Goal: Task Accomplishment & Management: Use online tool/utility

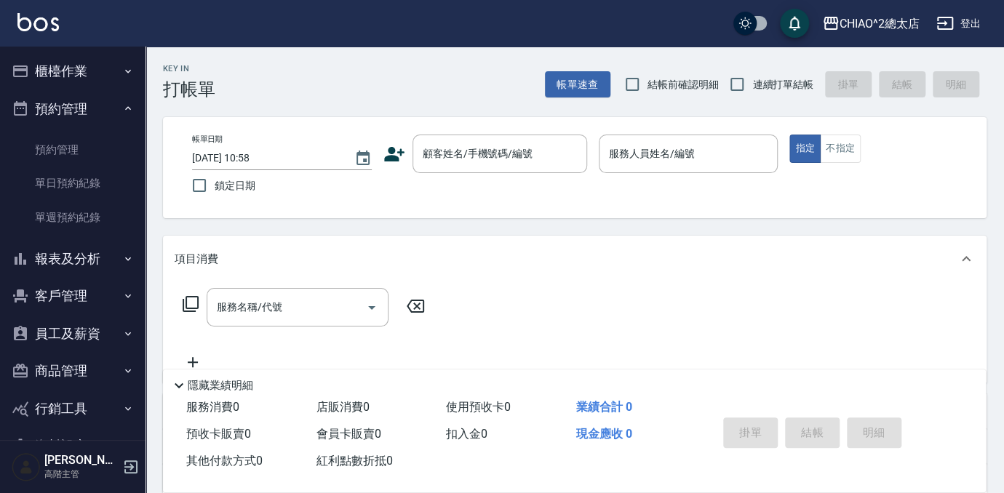
click at [68, 251] on button "報表及分析" at bounding box center [73, 259] width 134 height 38
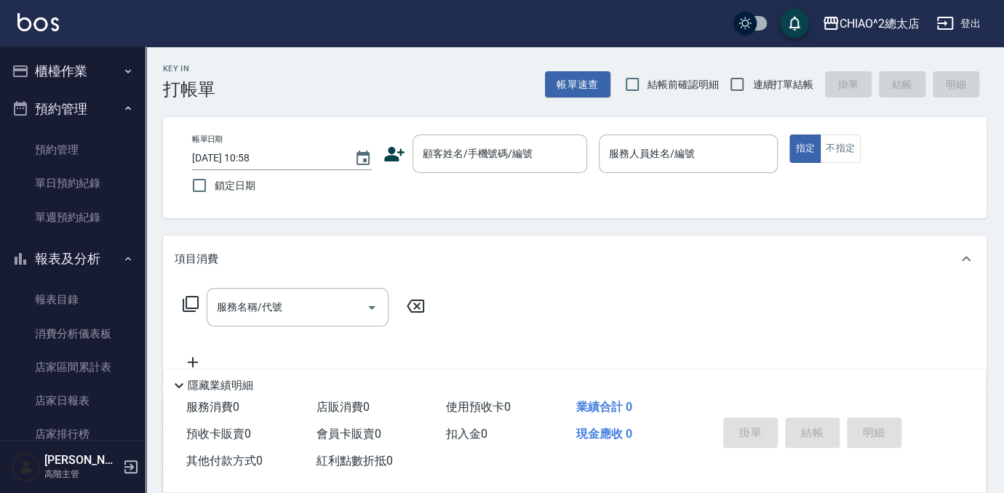
click at [76, 64] on button "櫃檯作業" at bounding box center [73, 71] width 134 height 38
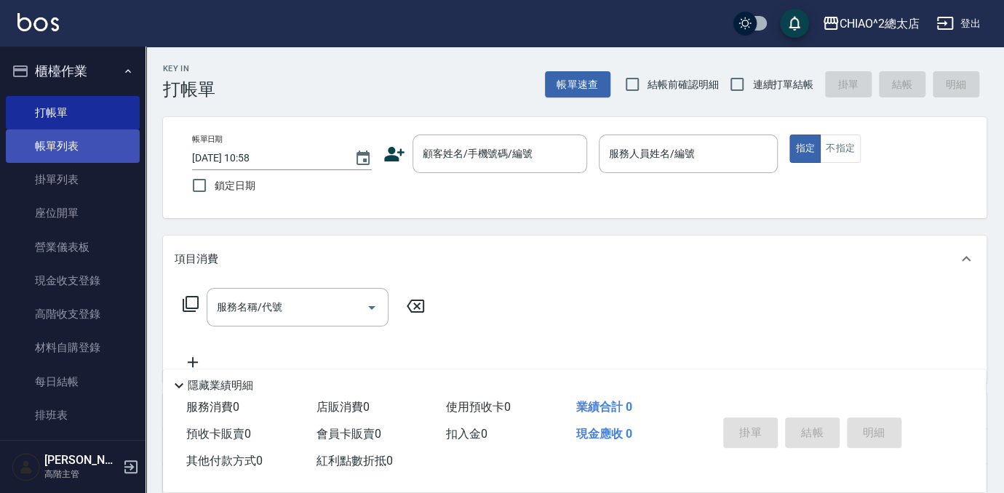
click at [52, 156] on link "帳單列表" at bounding box center [73, 146] width 134 height 33
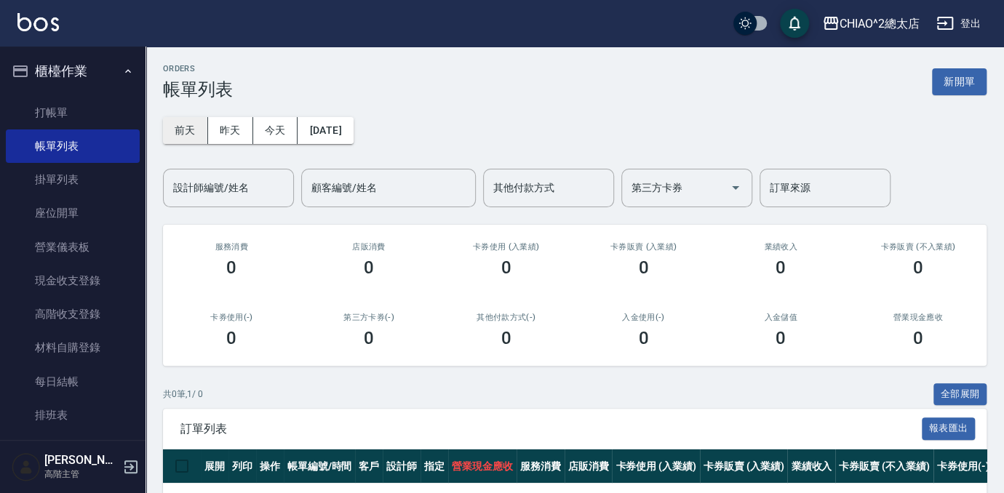
click at [199, 135] on button "前天" at bounding box center [185, 130] width 45 height 27
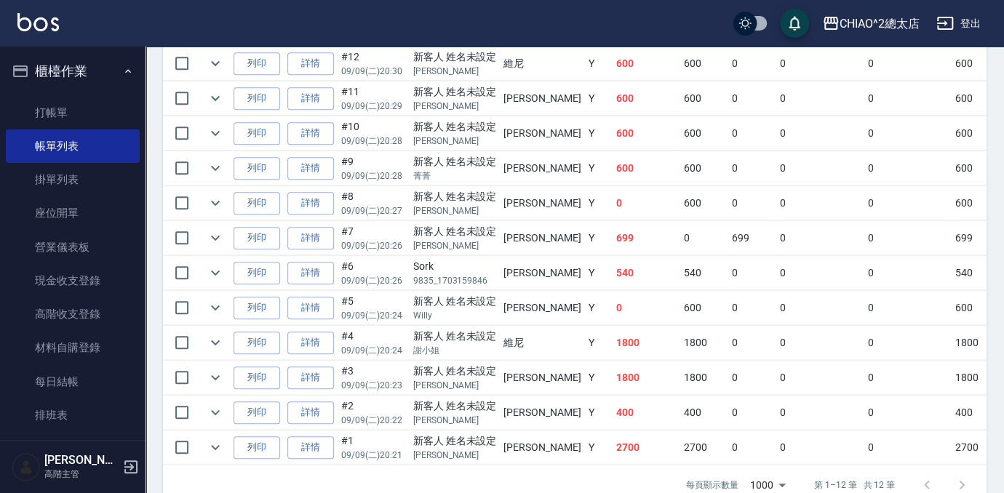
scroll to position [471, 0]
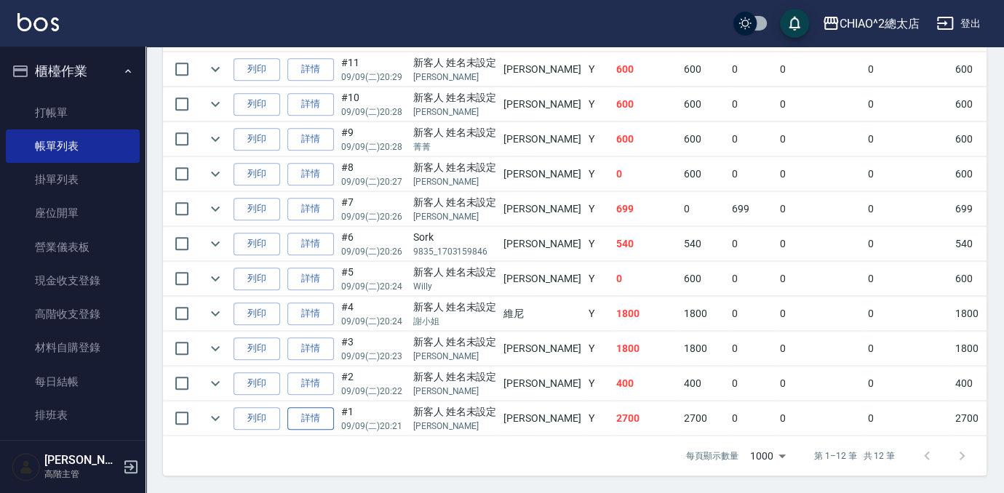
click at [321, 413] on link "詳情" at bounding box center [310, 418] width 47 height 23
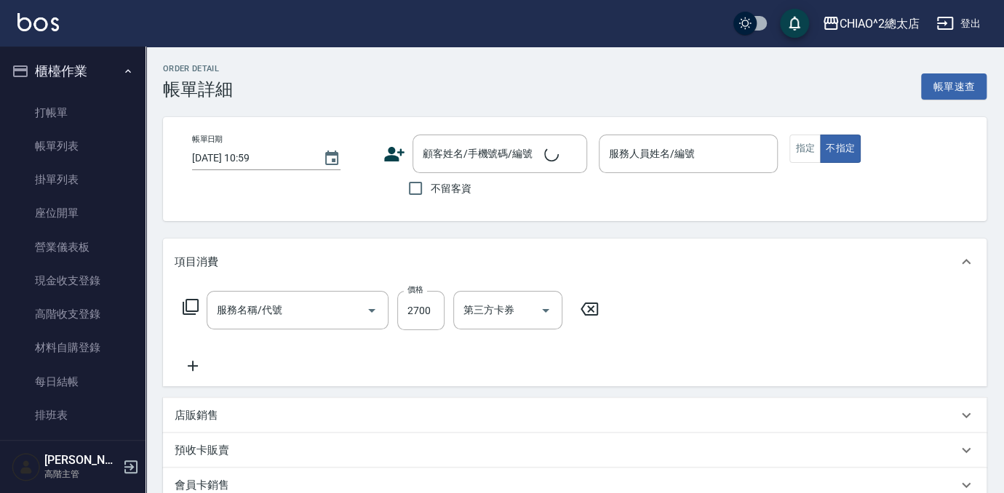
type input "[DATE] 20:21"
type input "[PERSON_NAME](無代號)"
type input "女生染髮指定2000(103113)"
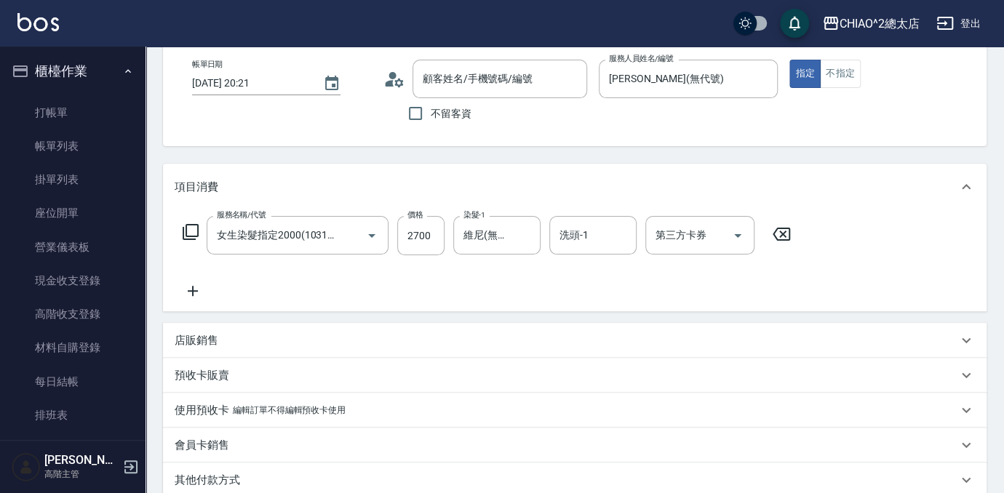
scroll to position [132, 0]
type input "新客人 姓名未設定/[PERSON_NAME]/null"
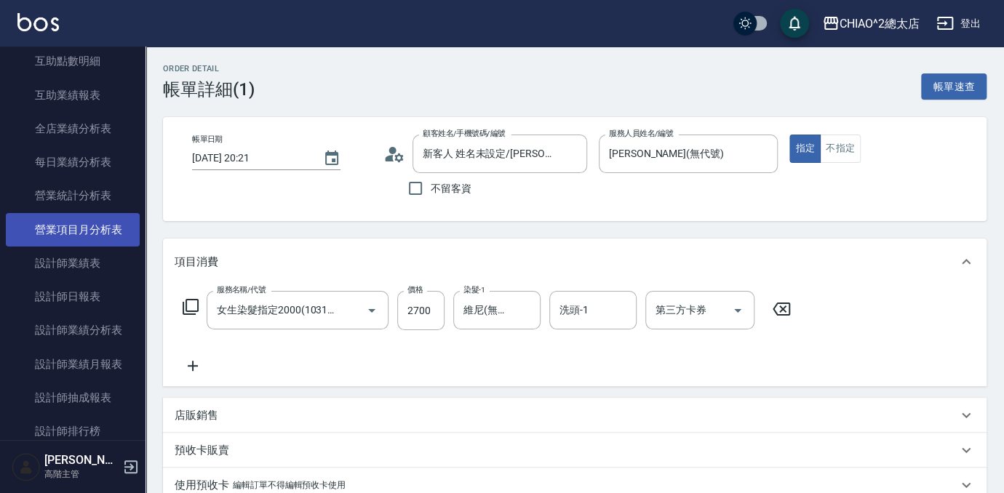
scroll to position [926, 0]
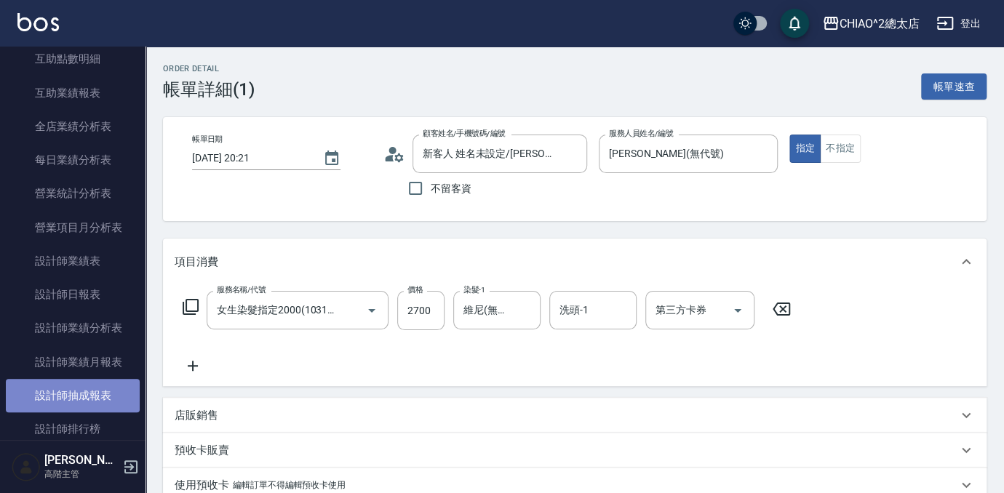
click at [83, 391] on link "設計師抽成報表" at bounding box center [73, 395] width 134 height 33
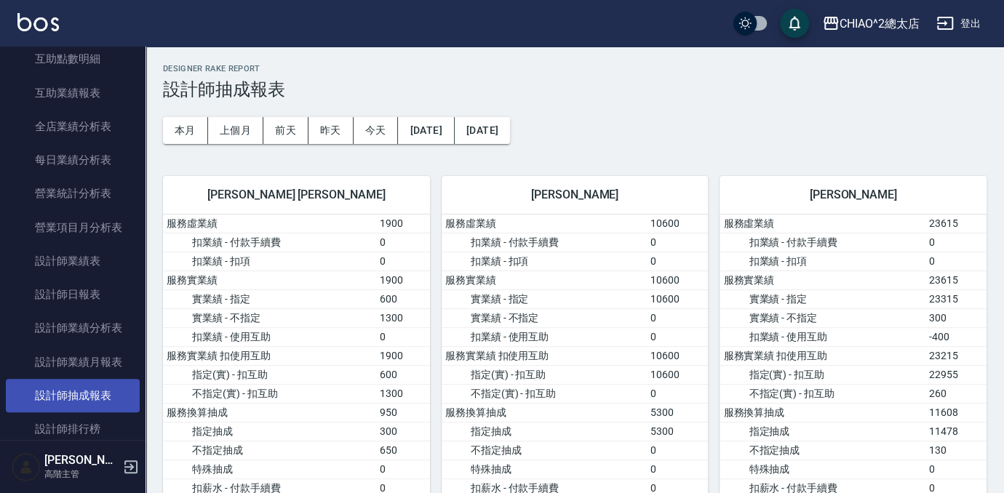
click at [58, 394] on link "設計師抽成報表" at bounding box center [73, 395] width 134 height 33
click at [201, 127] on button "本月" at bounding box center [185, 130] width 45 height 27
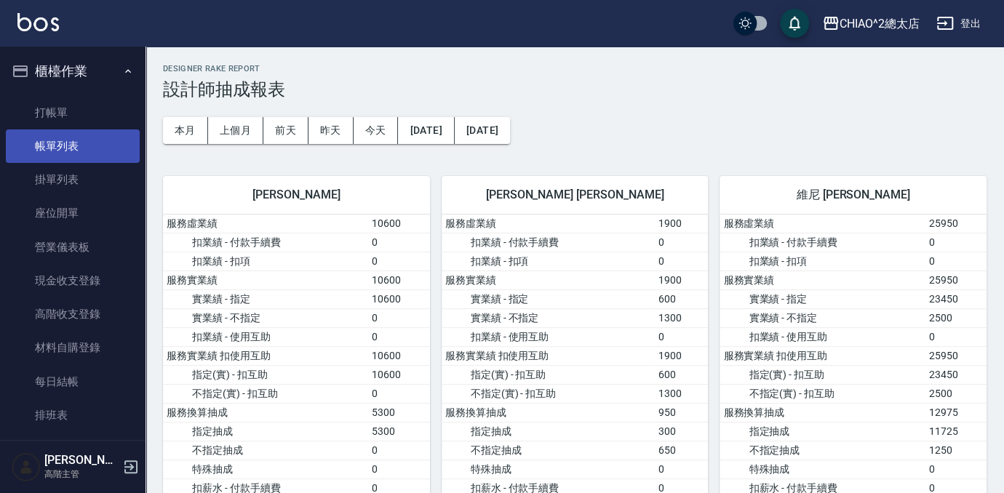
click at [89, 143] on link "帳單列表" at bounding box center [73, 146] width 134 height 33
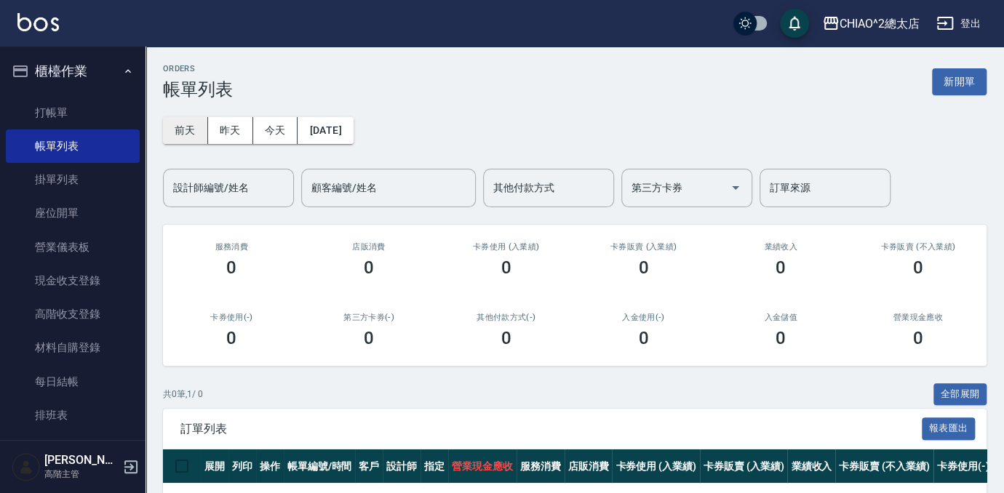
click at [193, 131] on button "前天" at bounding box center [185, 130] width 45 height 27
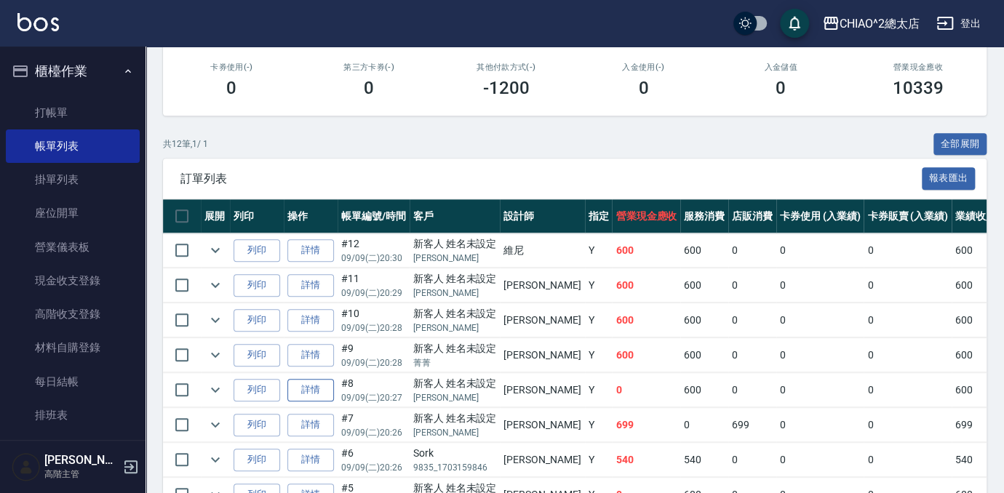
scroll to position [471, 0]
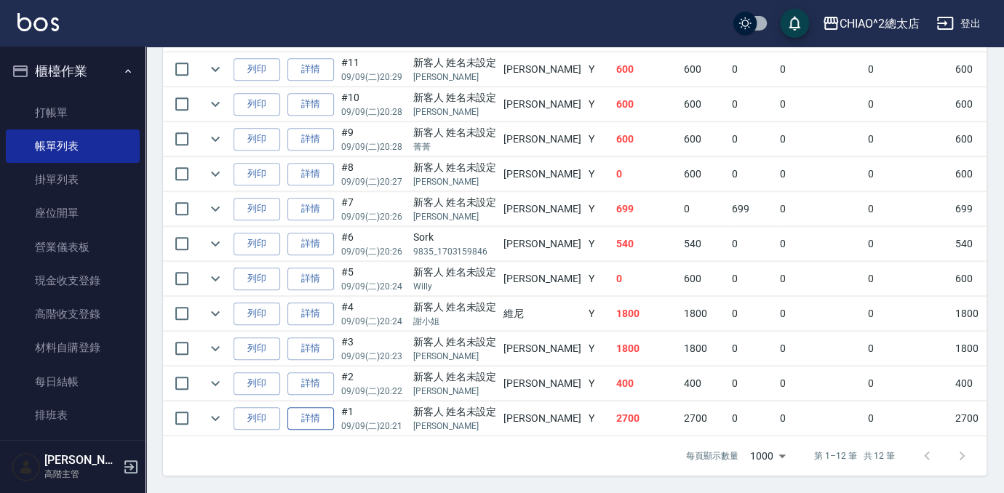
click at [305, 418] on link "詳情" at bounding box center [310, 418] width 47 height 23
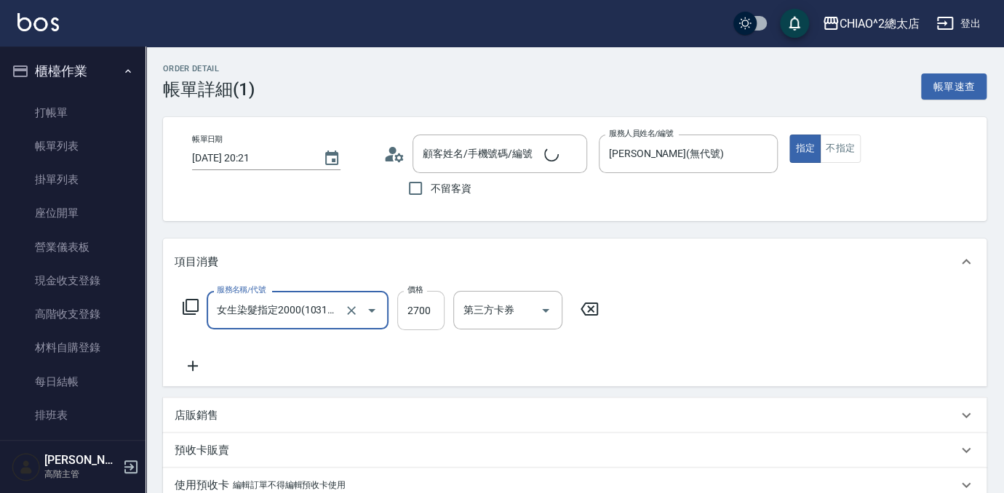
scroll to position [132, 0]
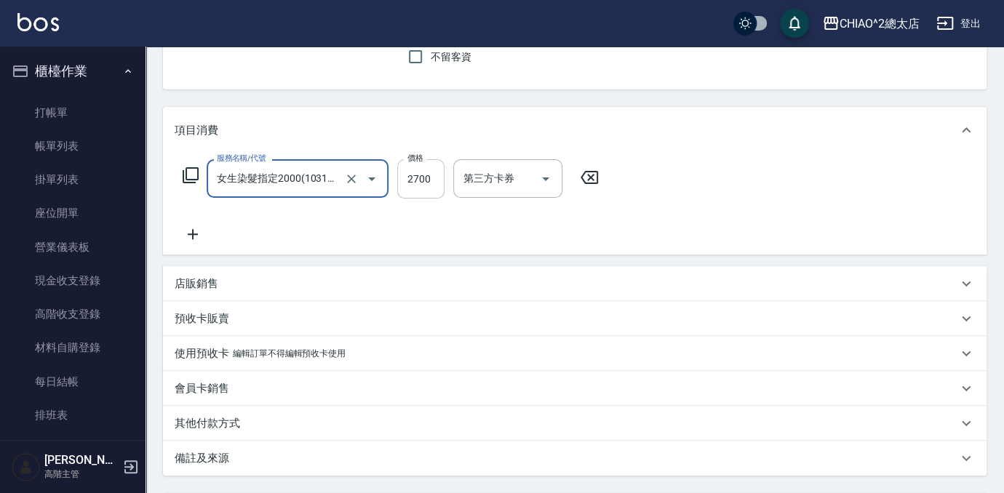
type input "新客人 姓名未設定/[PERSON_NAME]/null"
click at [502, 186] on input "維尼(無代號)" at bounding box center [486, 178] width 52 height 25
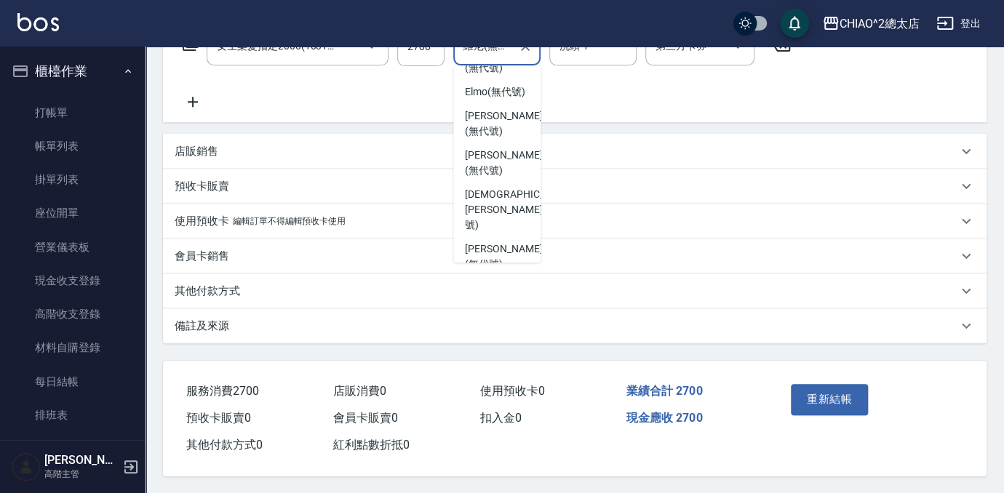
scroll to position [9, 0]
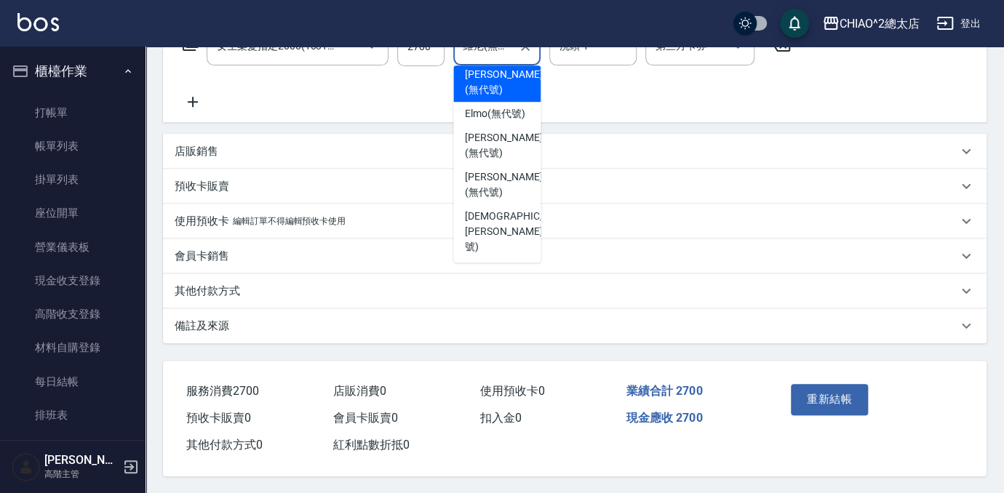
click at [485, 88] on span "[PERSON_NAME] (無代號)" at bounding box center [503, 82] width 77 height 31
type input "[PERSON_NAME](無代號)"
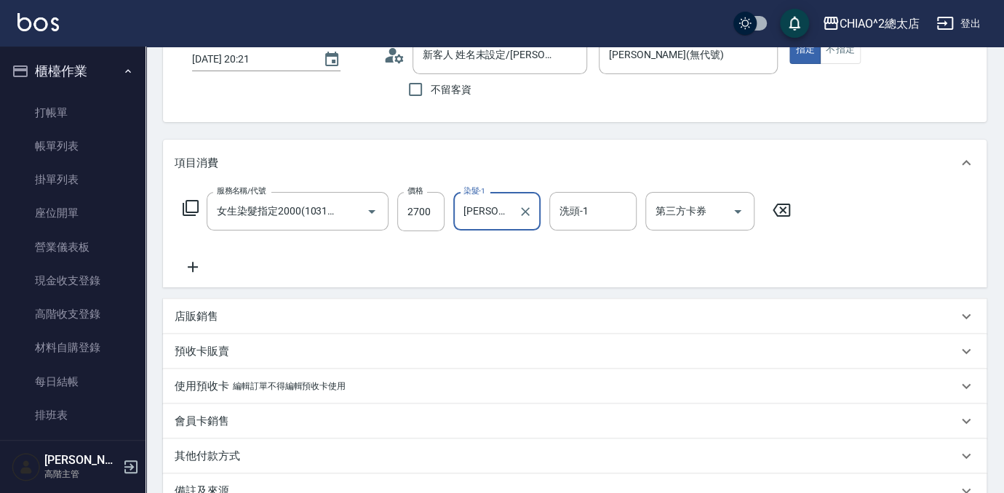
scroll to position [65, 0]
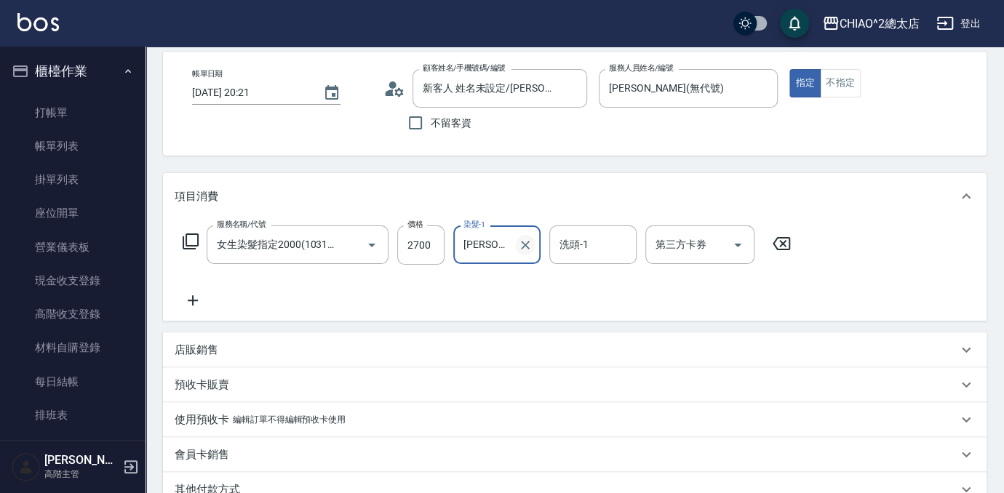
click at [525, 245] on icon "Clear" at bounding box center [525, 245] width 9 height 9
click at [504, 290] on div "服務名稱/代號 女生染髮指定2000(103113) 服務名稱/代號 價格 2700 價格 染髮-1 染髮-1 洗頭-1 洗頭-1 第三方卡券 第三方卡券" at bounding box center [487, 268] width 625 height 84
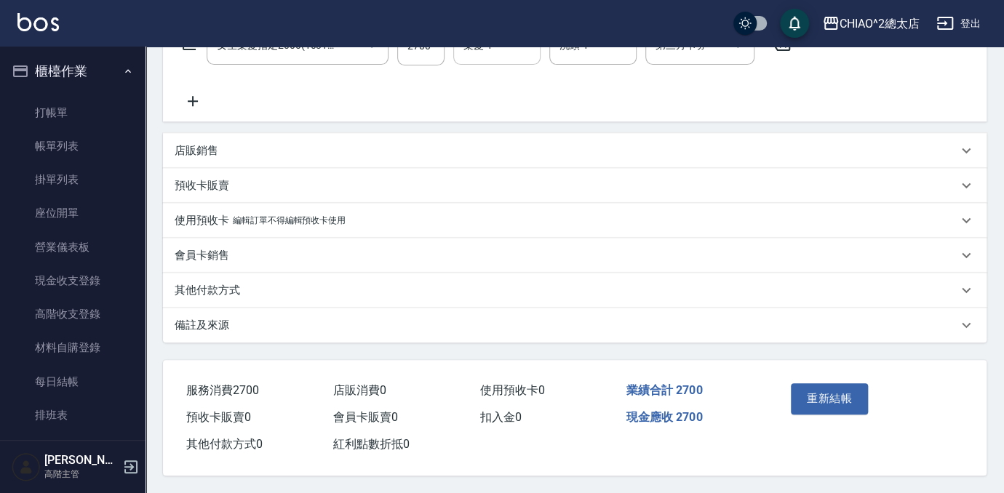
scroll to position [269, 0]
click at [804, 393] on button "重新結帳" at bounding box center [829, 398] width 77 height 31
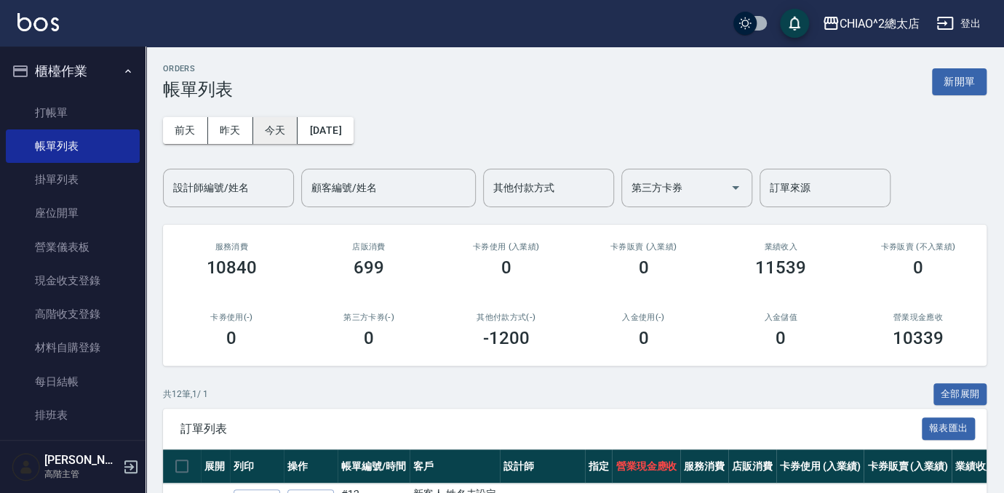
click at [266, 127] on button "今天" at bounding box center [275, 130] width 45 height 27
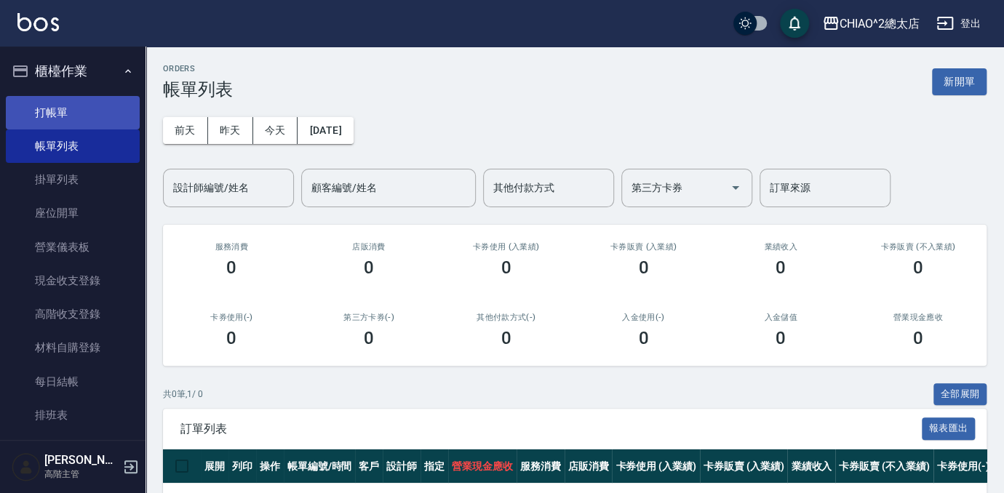
click at [98, 127] on link "打帳單" at bounding box center [73, 112] width 134 height 33
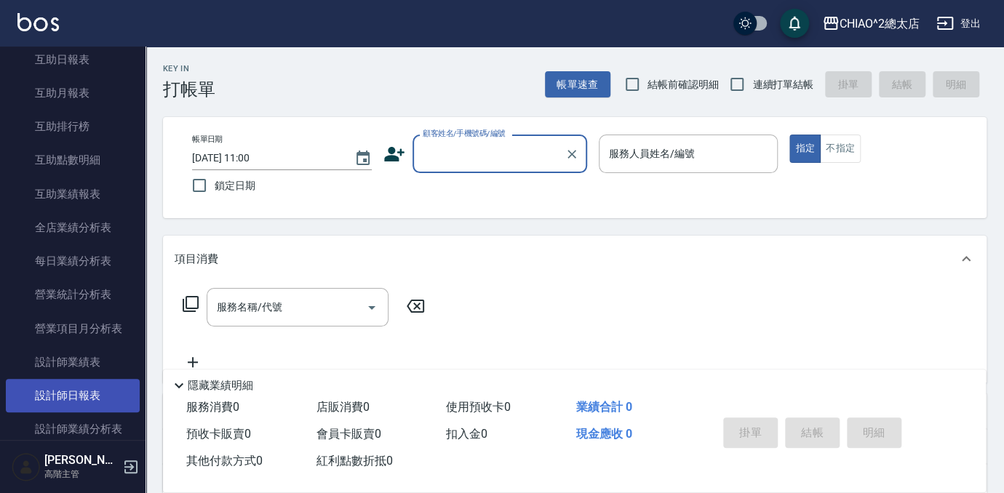
scroll to position [926, 0]
click at [101, 397] on link "設計師抽成報表" at bounding box center [73, 395] width 134 height 33
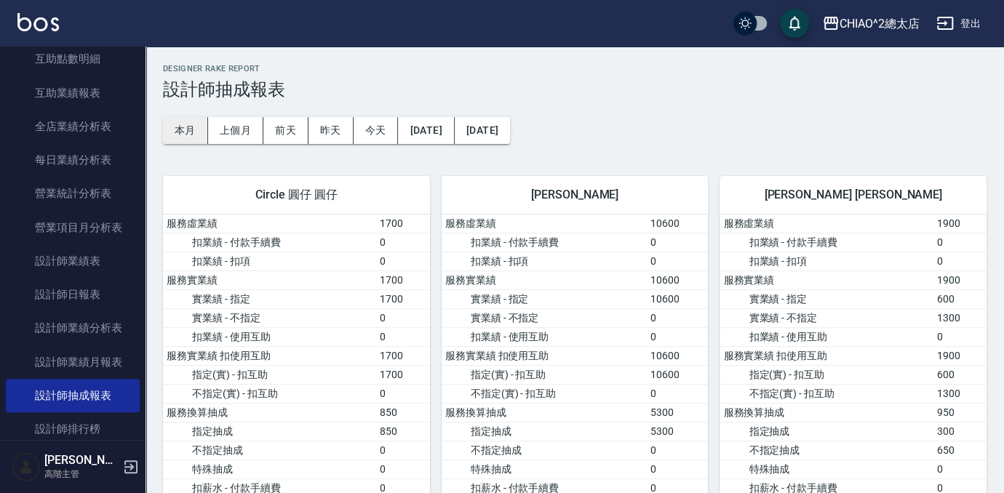
click at [204, 129] on button "本月" at bounding box center [185, 130] width 45 height 27
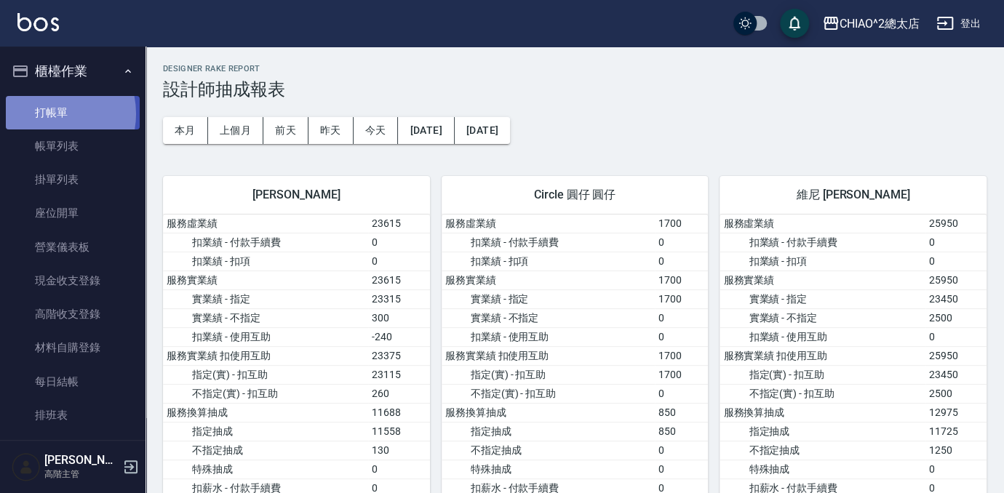
click at [44, 114] on link "打帳單" at bounding box center [73, 112] width 134 height 33
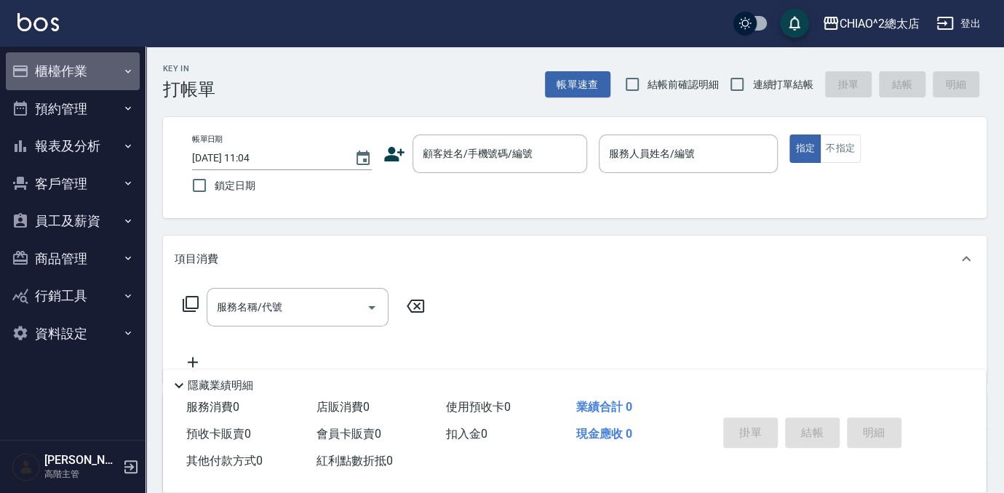
click at [87, 74] on button "櫃檯作業" at bounding box center [73, 71] width 134 height 38
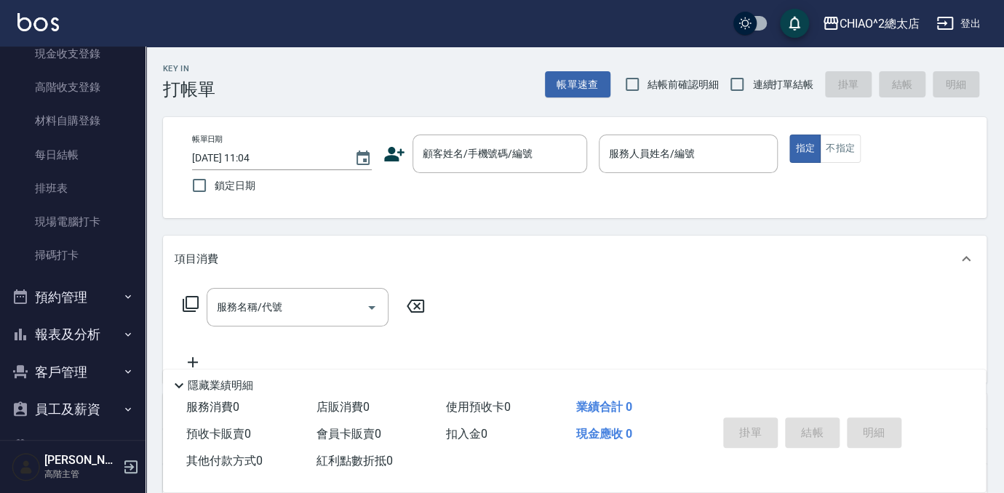
scroll to position [330, 0]
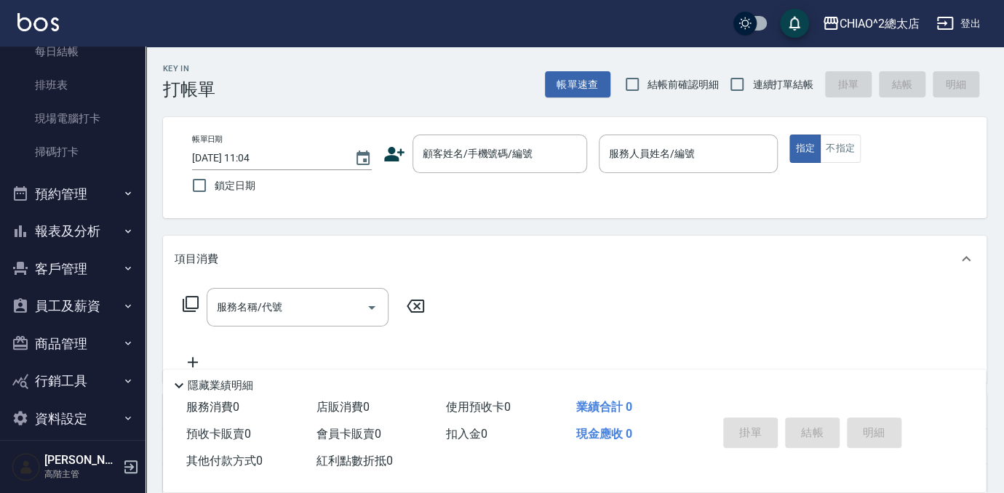
click at [74, 225] on button "報表及分析" at bounding box center [73, 231] width 134 height 38
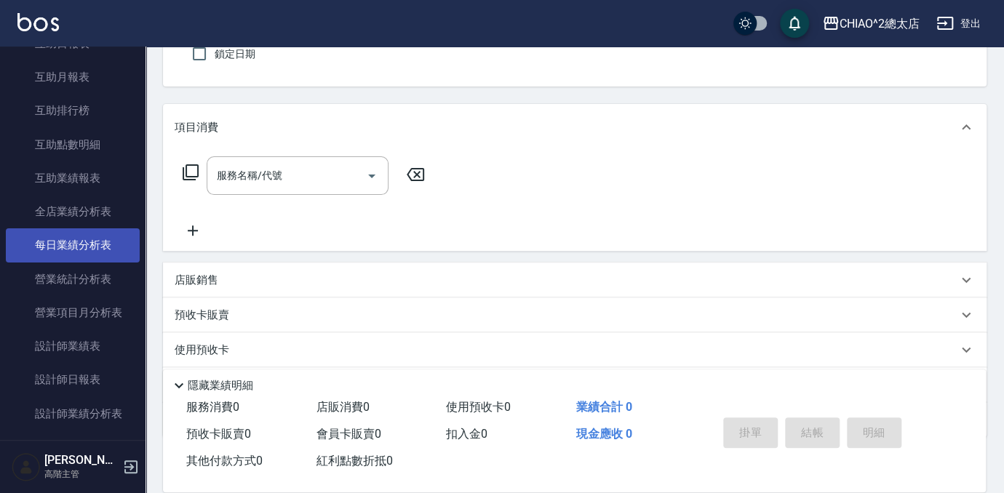
scroll to position [926, 0]
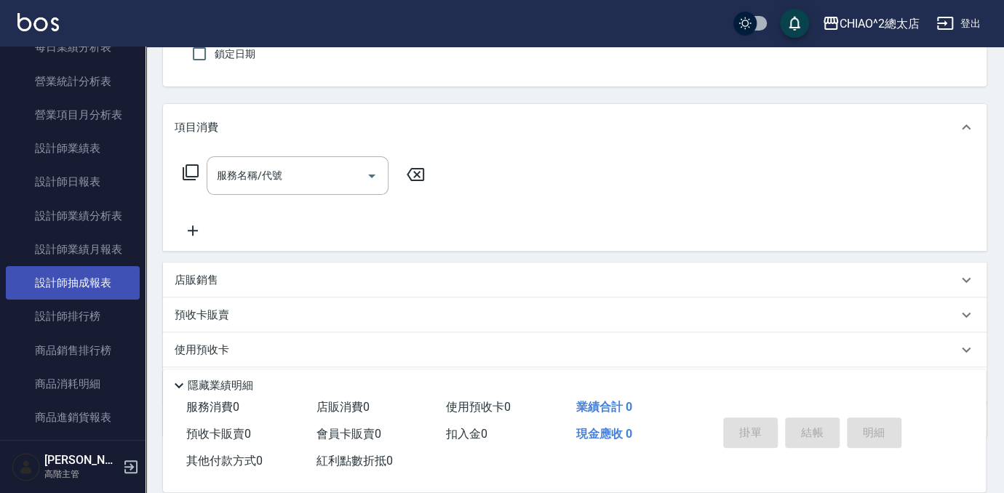
click at [89, 287] on link "設計師抽成報表" at bounding box center [73, 282] width 134 height 33
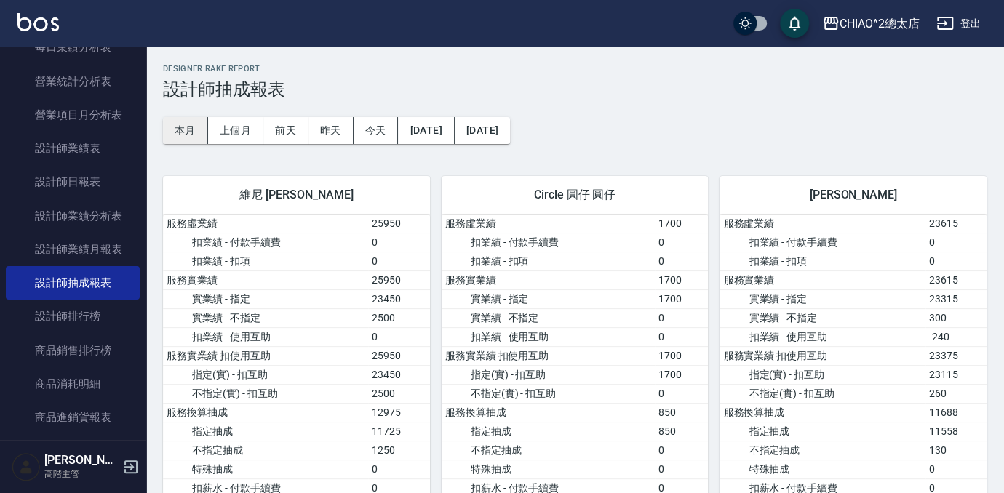
click at [193, 132] on button "本月" at bounding box center [185, 130] width 45 height 27
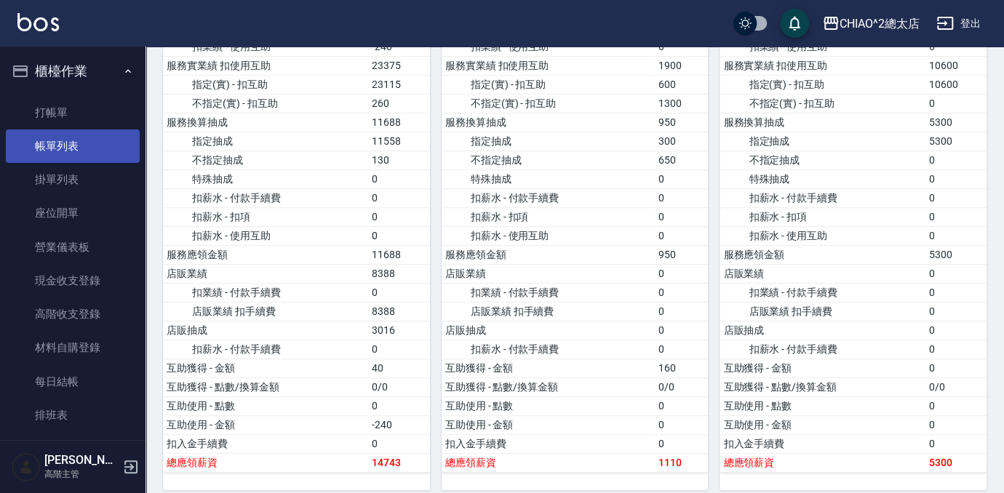
click at [60, 140] on link "帳單列表" at bounding box center [73, 146] width 134 height 33
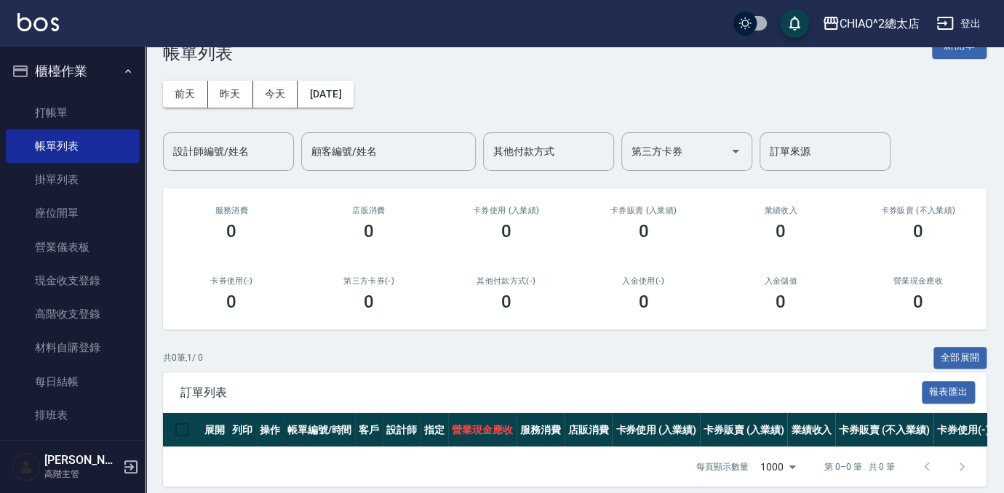
scroll to position [56, 0]
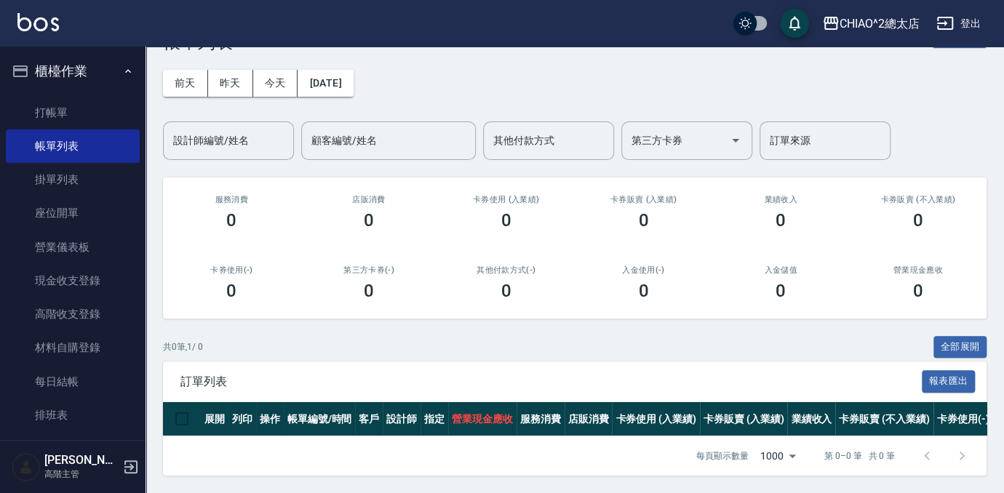
click at [181, 73] on button "前天" at bounding box center [185, 83] width 45 height 27
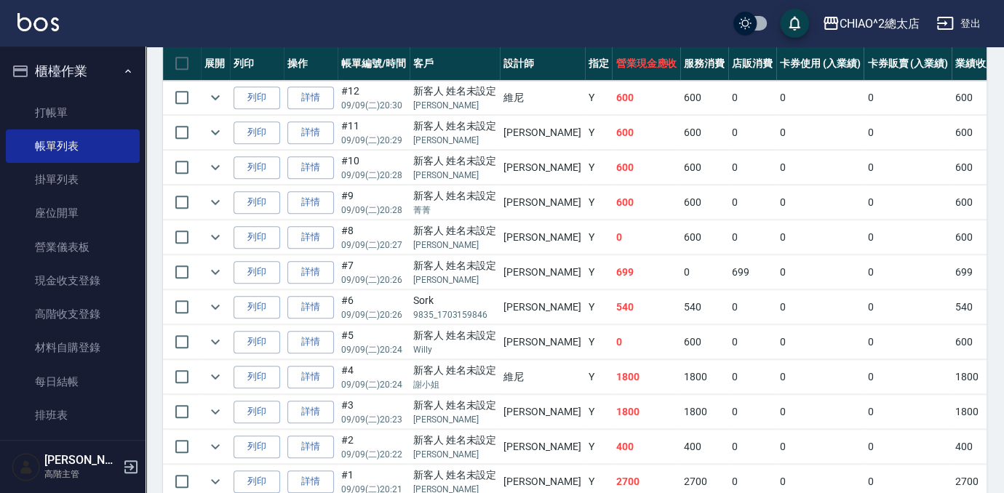
scroll to position [471, 0]
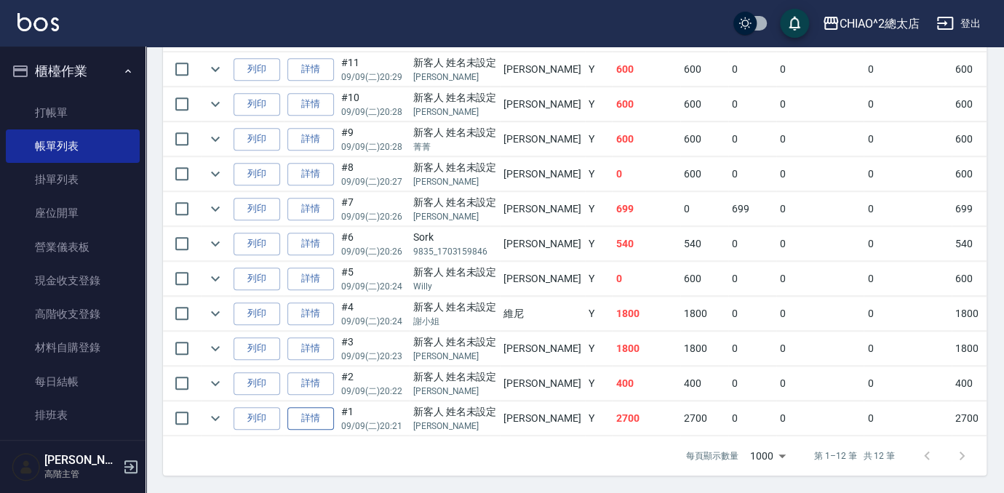
click at [306, 407] on link "詳情" at bounding box center [310, 418] width 47 height 23
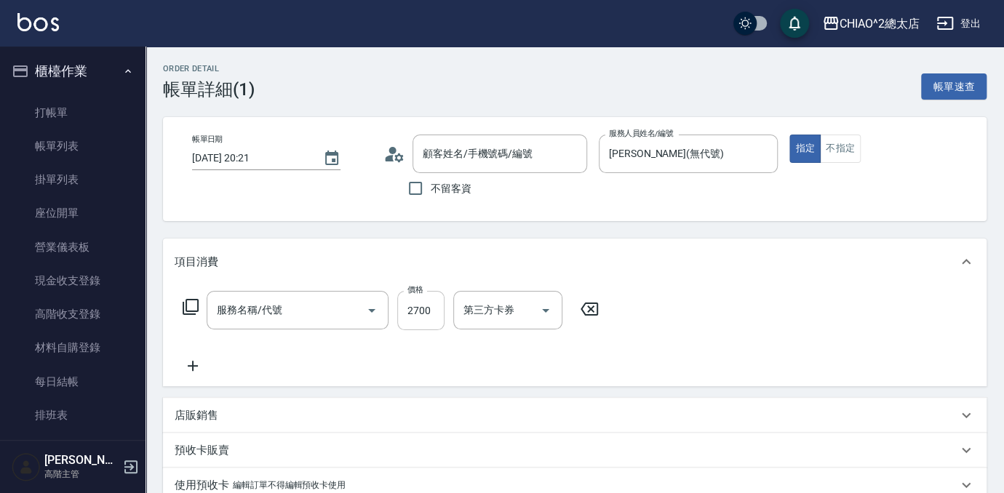
type input "[DATE] 20:21"
type input "[PERSON_NAME](無代號)"
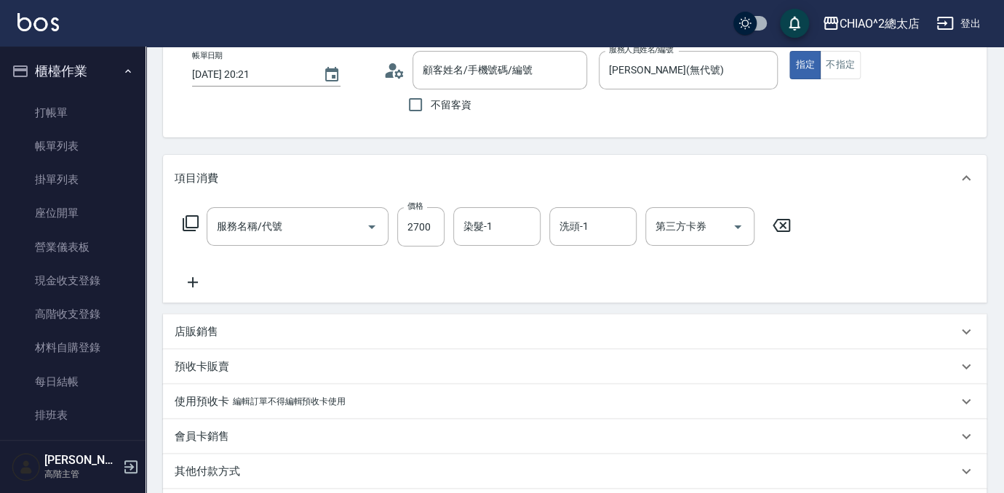
type input "女生染髮指定2000(103113)"
type input "新客人 姓名未設定/[PERSON_NAME]/null"
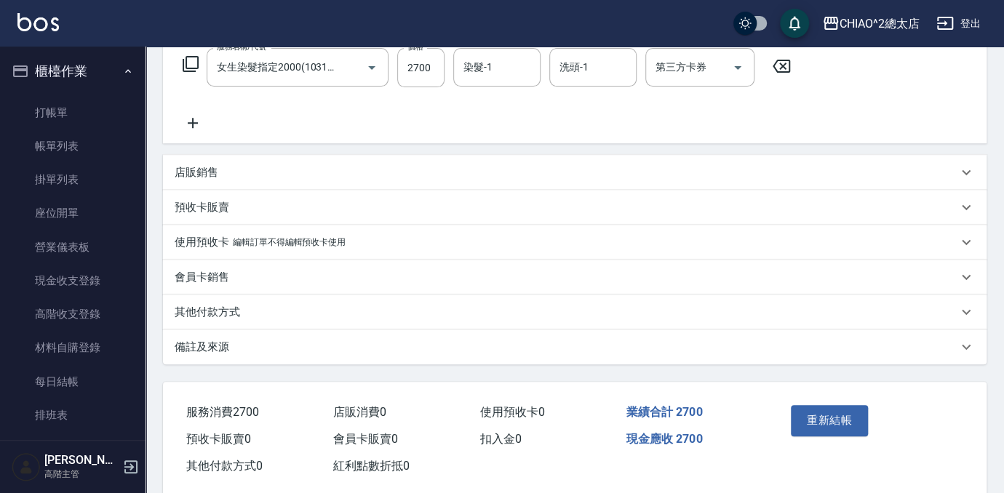
scroll to position [269, 0]
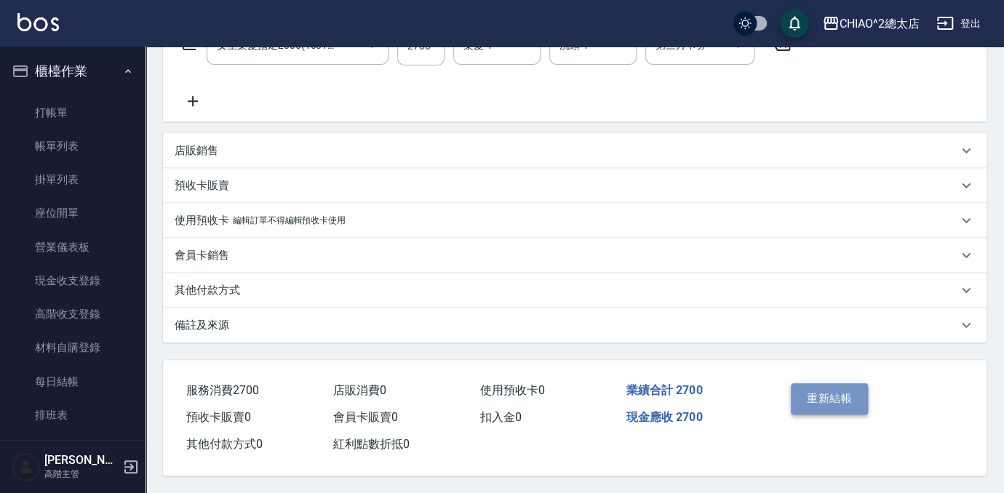
click at [801, 393] on button "重新結帳" at bounding box center [829, 398] width 77 height 31
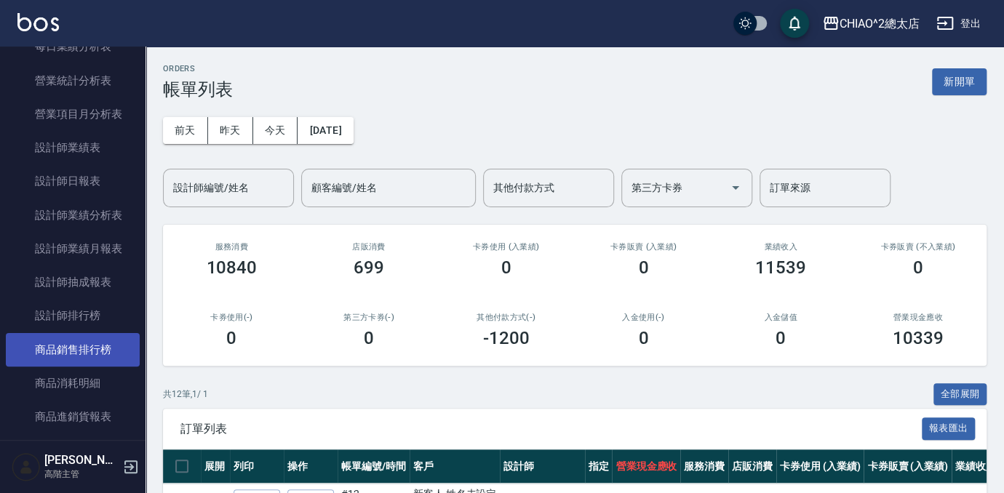
scroll to position [992, 0]
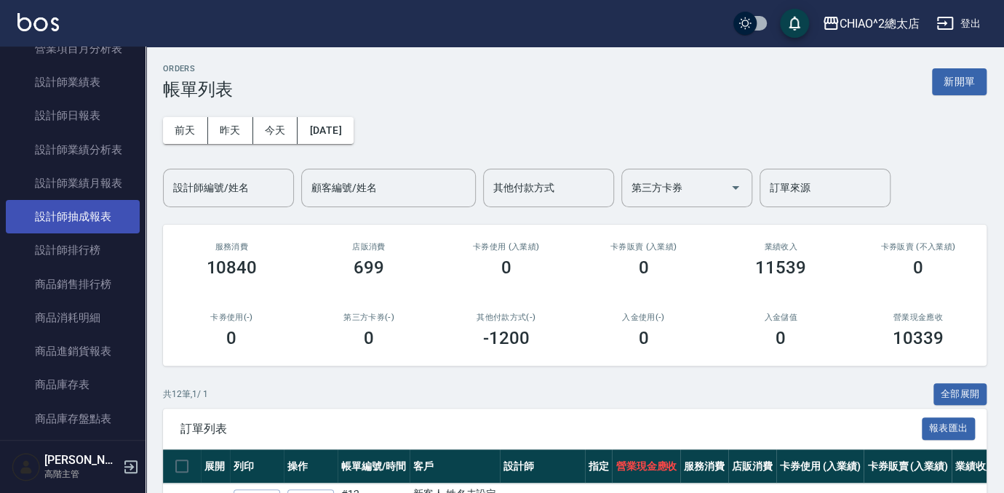
click at [99, 223] on link "設計師抽成報表" at bounding box center [73, 216] width 134 height 33
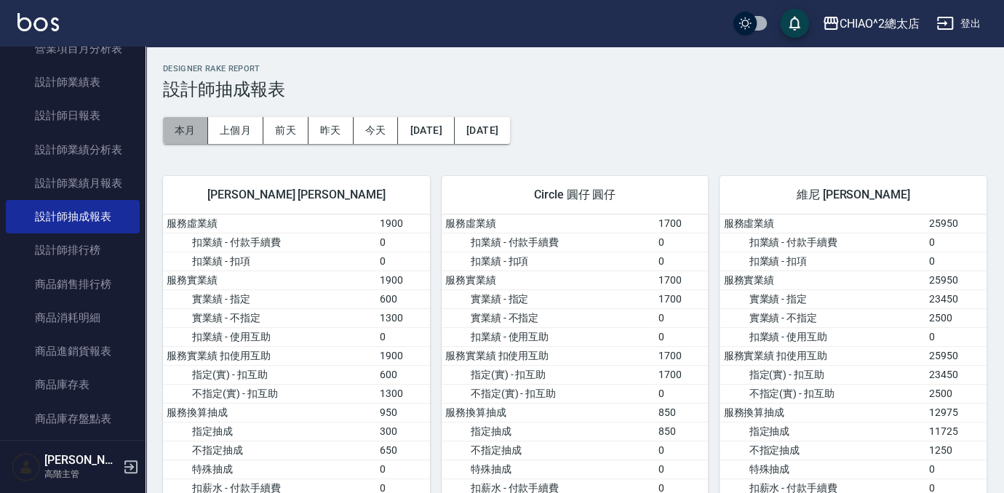
click at [180, 131] on button "本月" at bounding box center [185, 130] width 45 height 27
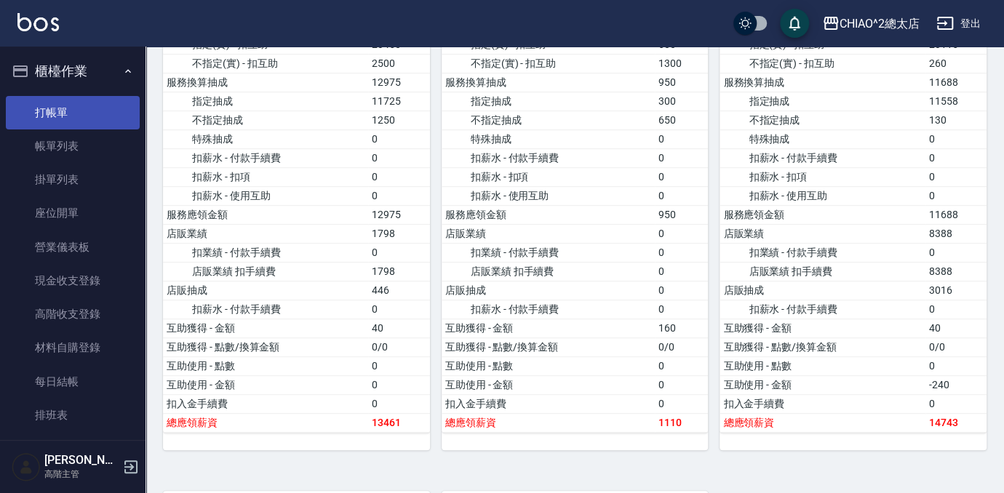
click at [66, 111] on link "打帳單" at bounding box center [73, 112] width 134 height 33
